Goal: Share content: Share content

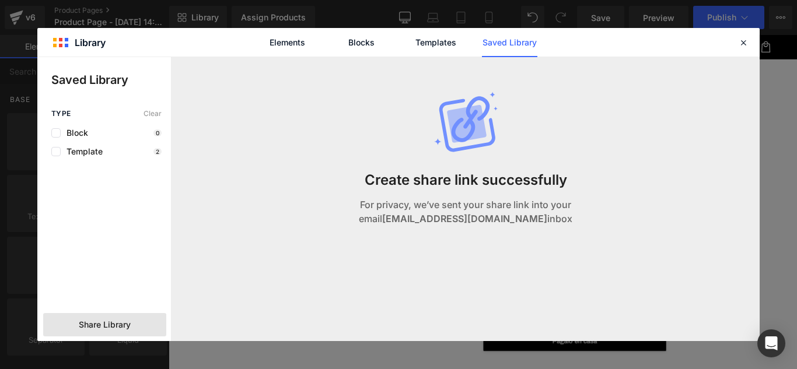
click at [114, 324] on span "Share Library" at bounding box center [105, 325] width 52 height 12
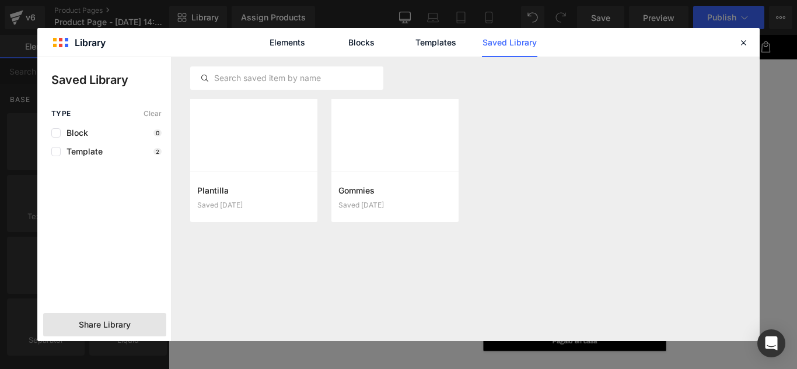
click at [113, 322] on span "Share Library" at bounding box center [105, 325] width 52 height 12
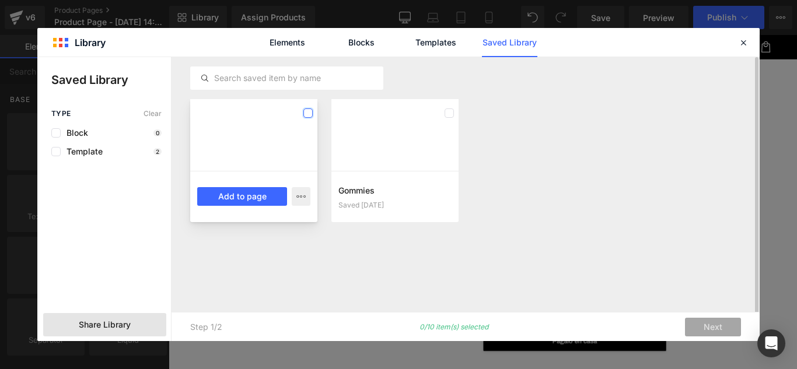
click at [311, 114] on label at bounding box center [307, 113] width 9 height 9
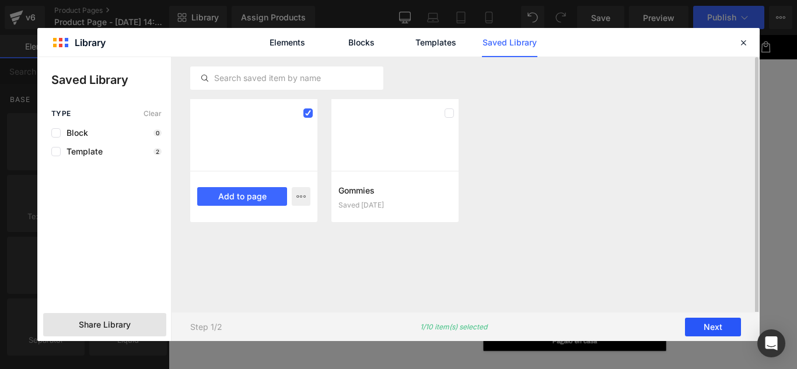
click at [722, 326] on button "Next" at bounding box center [713, 327] width 56 height 19
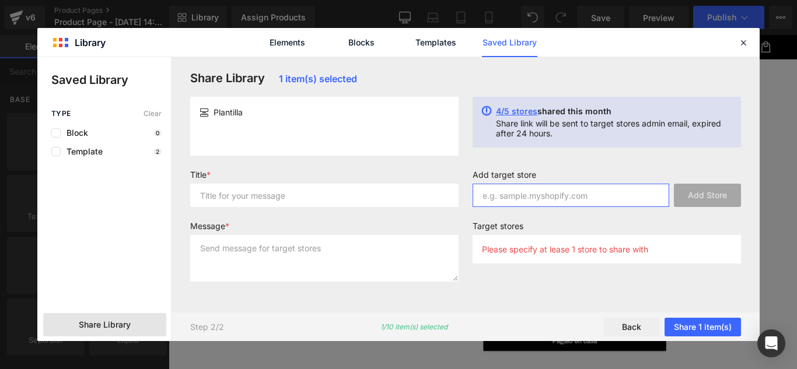
click at [496, 195] on input "text" at bounding box center [571, 195] width 197 height 23
paste input "[DOMAIN_NAME]"
type input "[DOMAIN_NAME]"
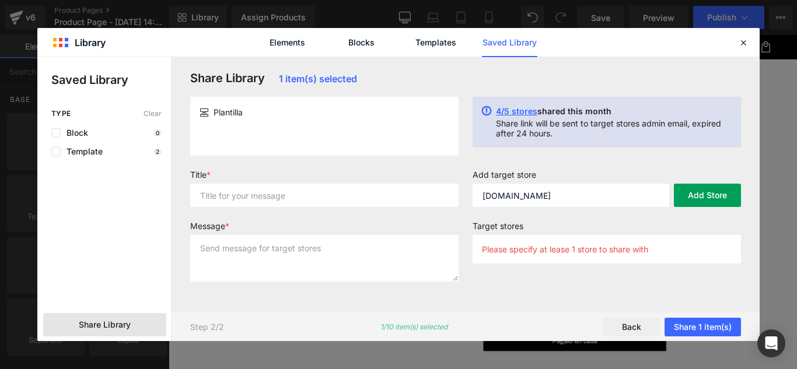
click at [711, 194] on button "Add Store" at bounding box center [707, 195] width 67 height 23
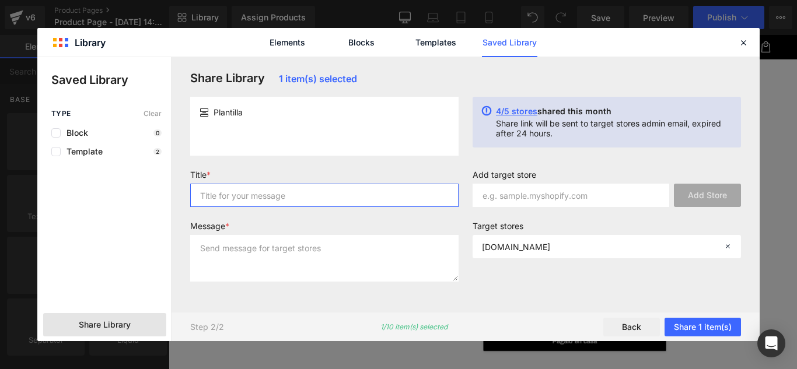
click at [263, 198] on input "text" at bounding box center [324, 195] width 268 height 23
type input "plantilla"
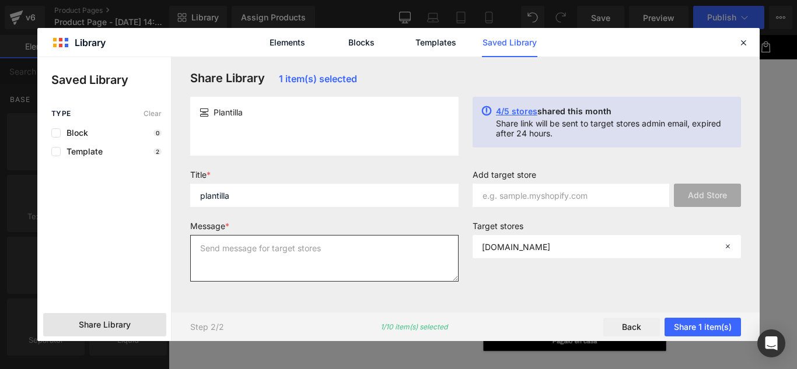
click at [237, 248] on textarea at bounding box center [324, 258] width 268 height 47
type textarea "plantilla"
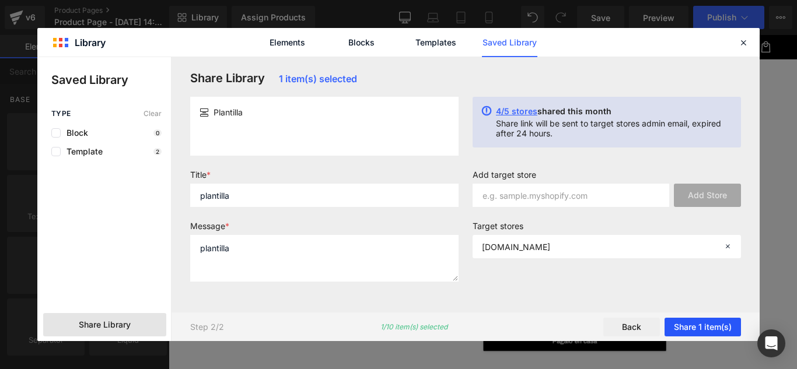
click at [699, 326] on button "Share 1 item(s)" at bounding box center [702, 327] width 76 height 19
click at [698, 326] on button "Share 1 item(s)" at bounding box center [702, 327] width 76 height 19
click at [692, 328] on button "Share 1 item(s)" at bounding box center [702, 327] width 76 height 19
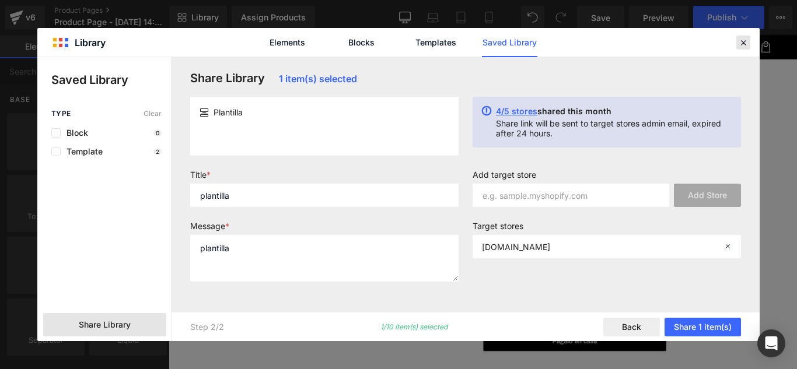
click at [743, 44] on icon at bounding box center [743, 42] width 11 height 11
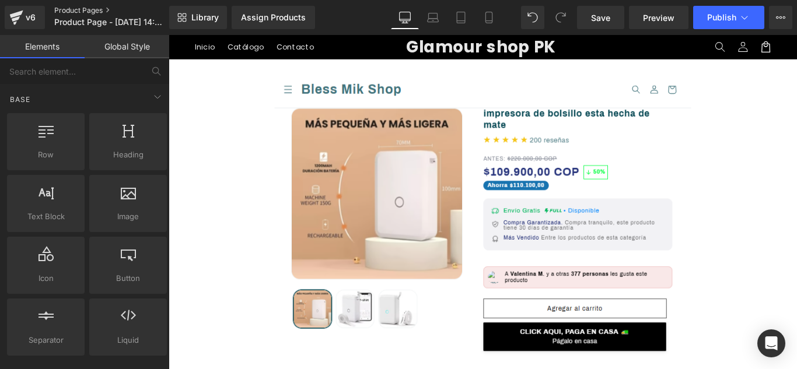
drag, startPoint x: 74, startPoint y: 8, endPoint x: 374, endPoint y: 59, distance: 304.7
click at [74, 8] on link "Product Pages" at bounding box center [121, 10] width 134 height 9
